Goal: Transaction & Acquisition: Purchase product/service

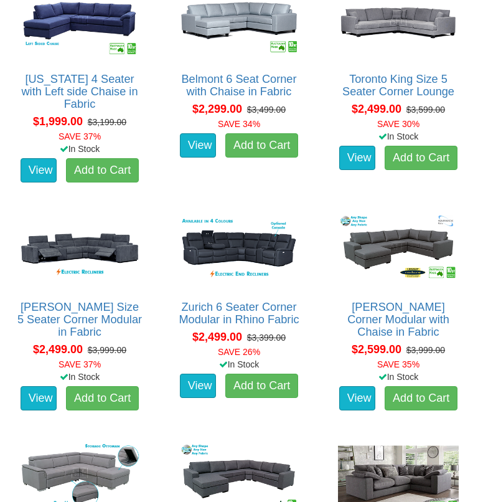
scroll to position [914, 0]
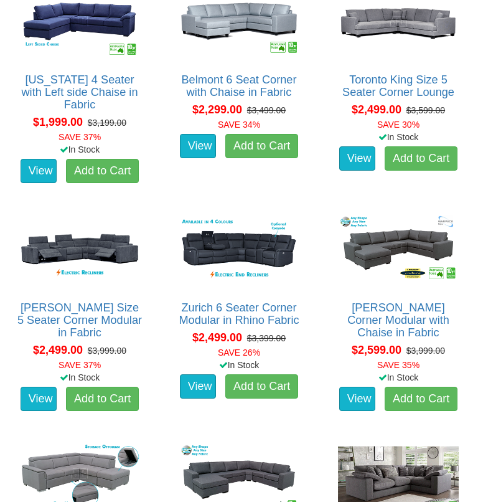
click at [88, 260] on img at bounding box center [79, 249] width 127 height 78
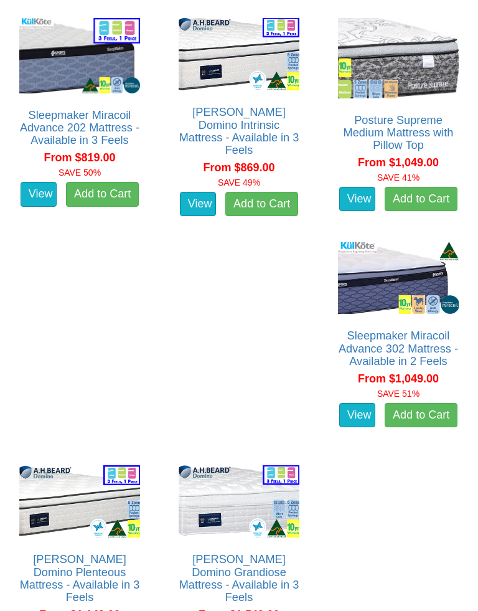
scroll to position [1955, 0]
click at [335, 317] on img at bounding box center [398, 278] width 127 height 78
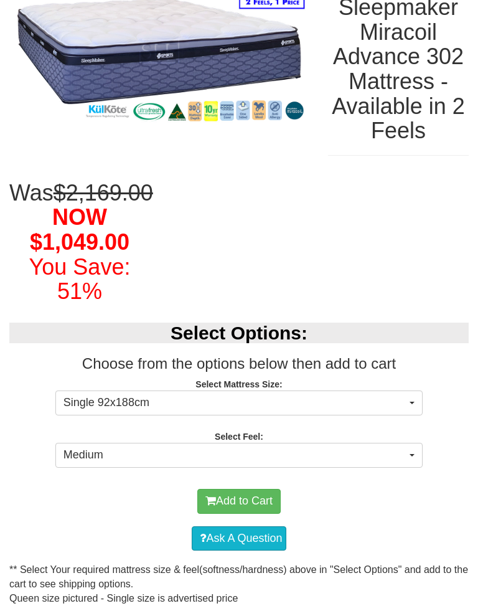
scroll to position [192, 0]
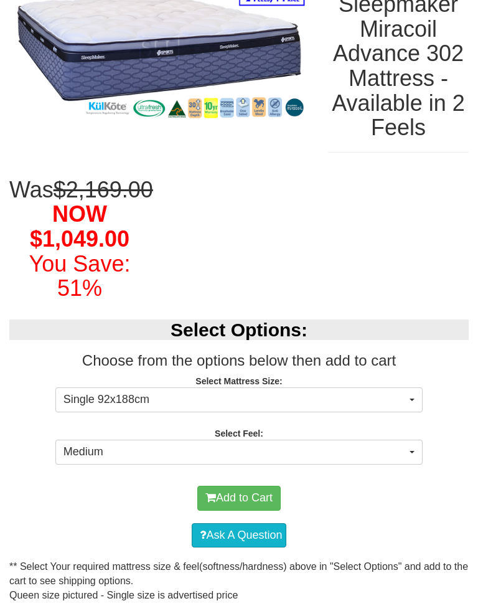
click at [414, 413] on button "Single 92x188cm" at bounding box center [238, 400] width 367 height 25
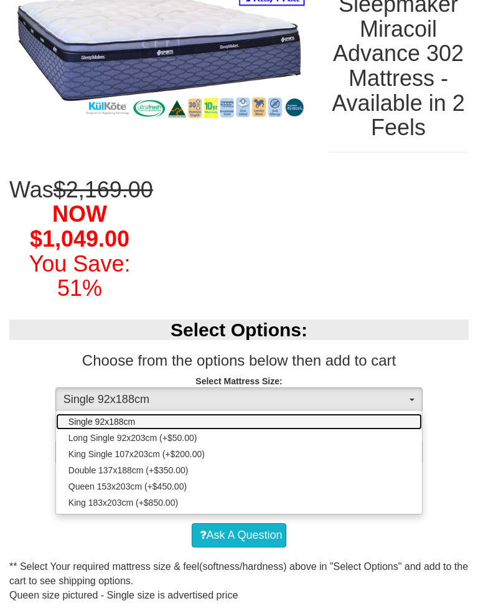
scroll to position [193, 0]
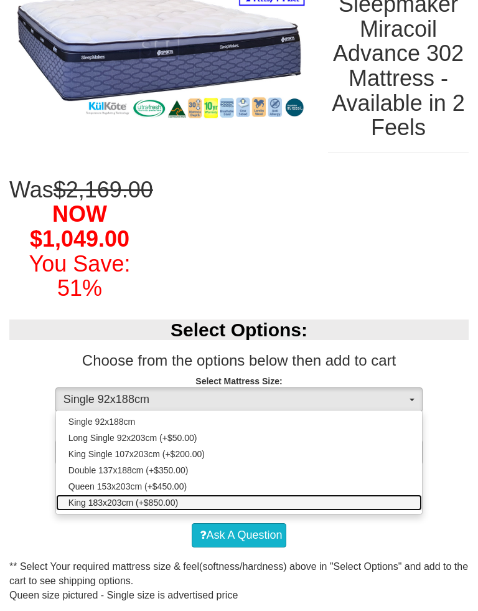
click at [171, 501] on link "King 183x203cm (+$850.00)" at bounding box center [239, 503] width 366 height 16
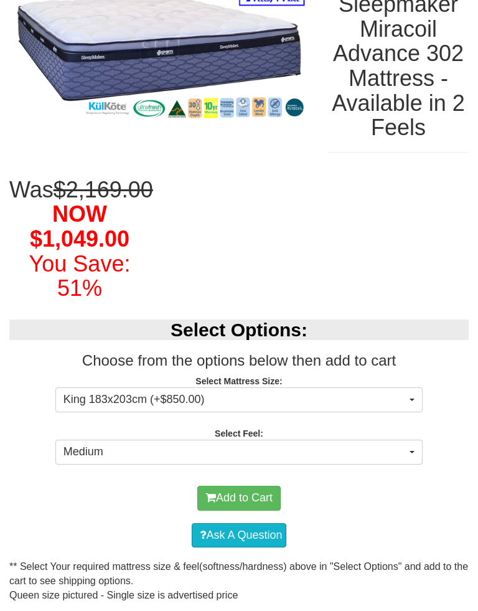
click at [414, 412] on button "King 183x203cm (+$850.00)" at bounding box center [238, 399] width 367 height 25
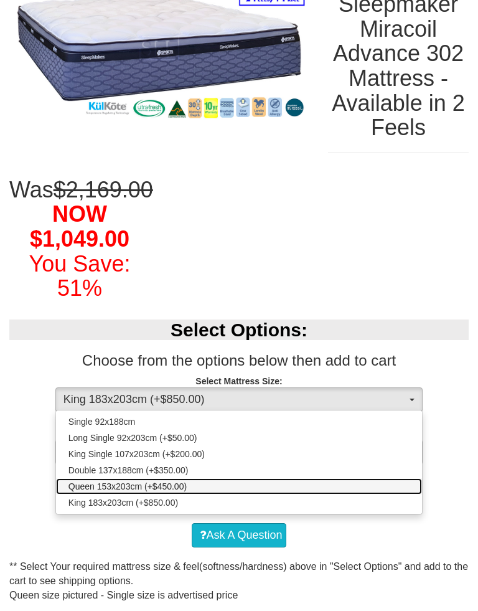
click at [155, 493] on span "Queen 153x203cm (+$450.00)" at bounding box center [128, 486] width 118 height 12
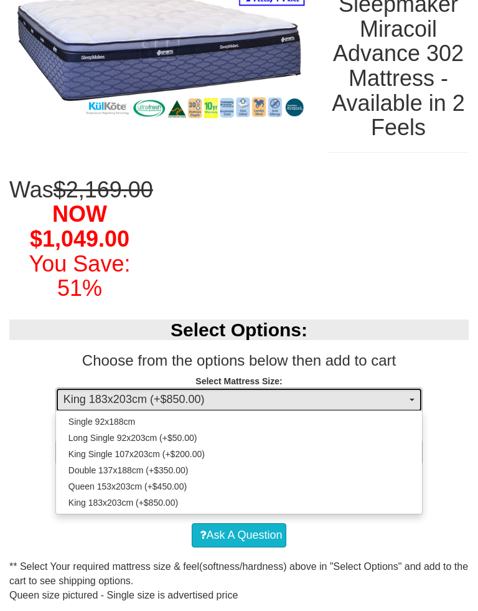
select select "1876"
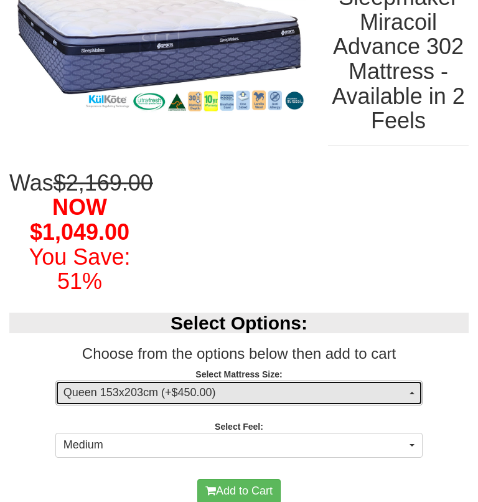
scroll to position [200, 0]
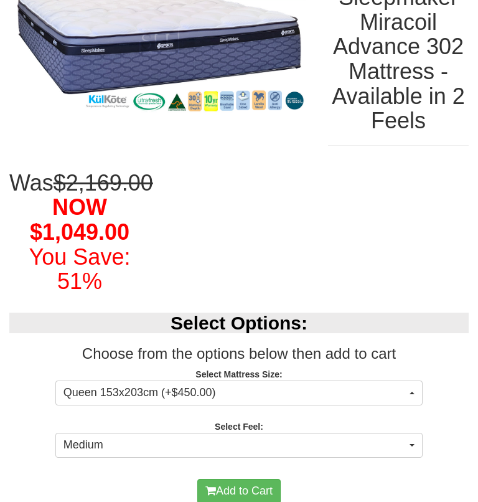
click at [413, 447] on span "button" at bounding box center [412, 445] width 5 height 2
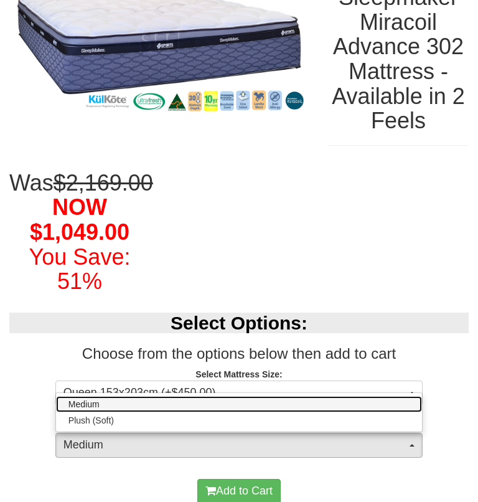
click at [405, 412] on link "Medium" at bounding box center [239, 404] width 366 height 16
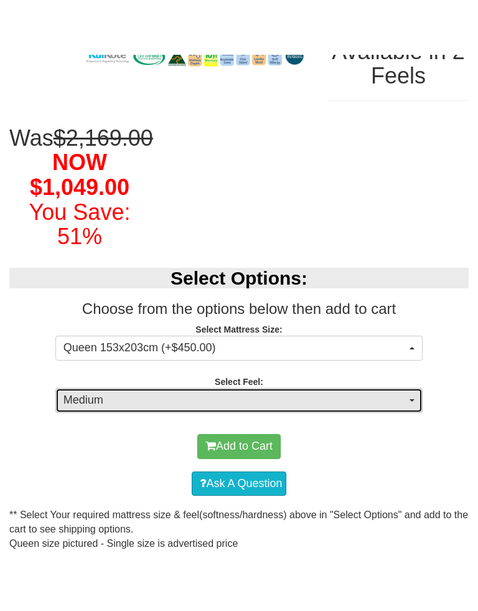
scroll to position [300, 0]
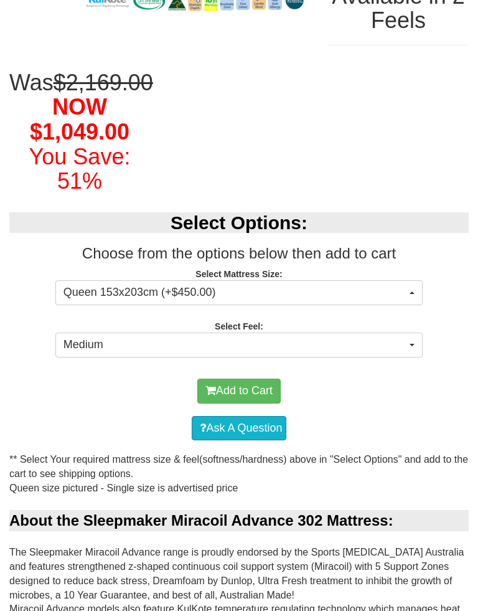
click at [264, 404] on button "Add to Cart" at bounding box center [238, 391] width 83 height 25
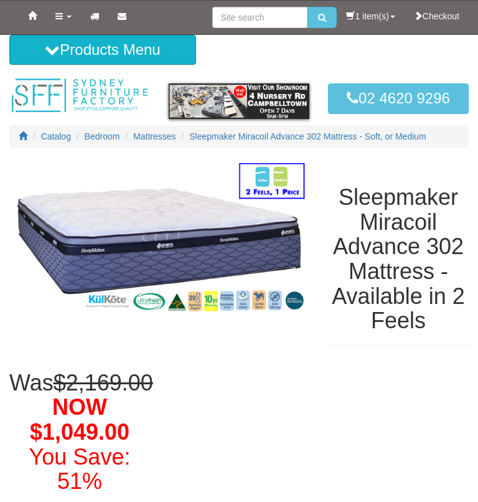
select select "1876"
